Goal: Navigation & Orientation: Find specific page/section

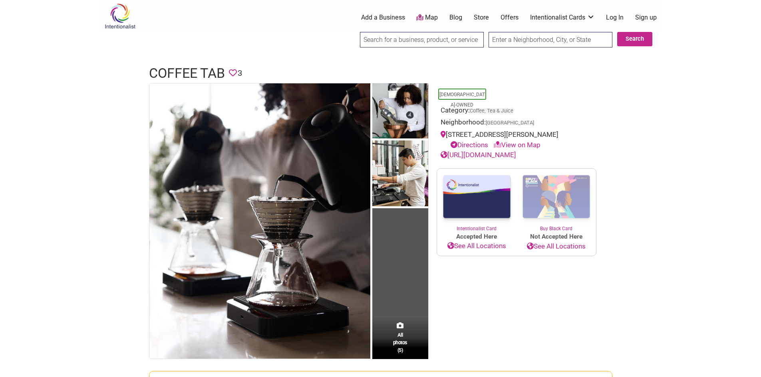
click at [431, 17] on link "Map" at bounding box center [427, 17] width 22 height 9
click at [524, 145] on link "View on Map" at bounding box center [516, 145] width 47 height 8
click at [533, 145] on link "View on Map" at bounding box center [516, 145] width 47 height 8
click at [471, 146] on link "Directions" at bounding box center [469, 145] width 38 height 8
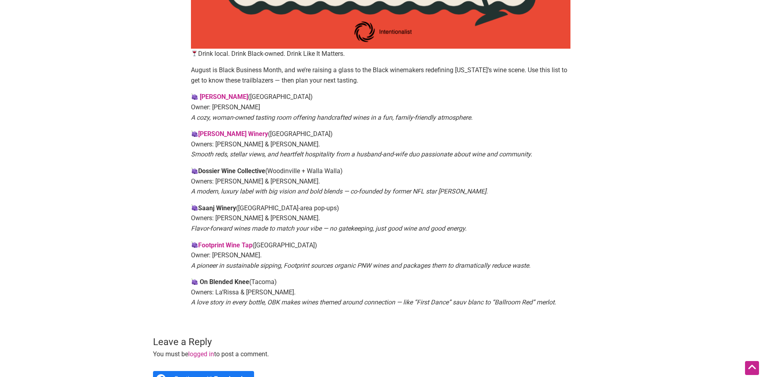
scroll to position [426, 0]
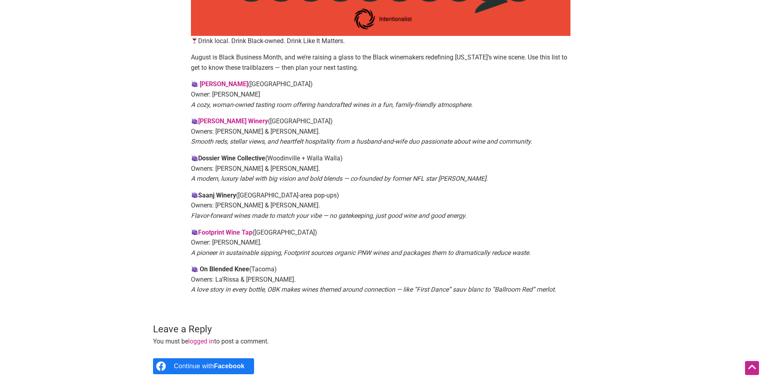
click at [222, 85] on link "[PERSON_NAME]" at bounding box center [224, 84] width 48 height 8
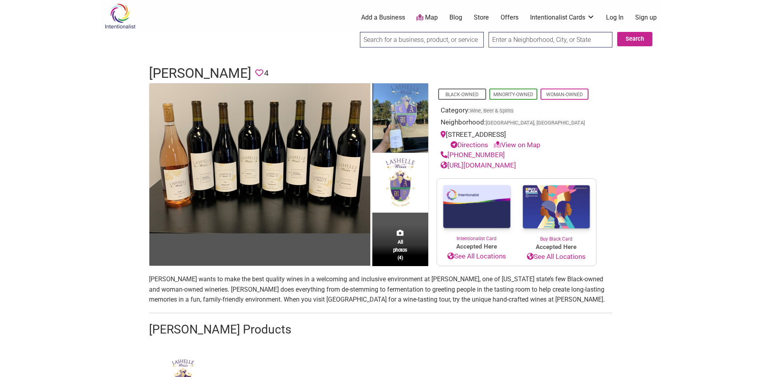
click at [471, 149] on link "Directions" at bounding box center [469, 145] width 38 height 8
